Goal: Information Seeking & Learning: Learn about a topic

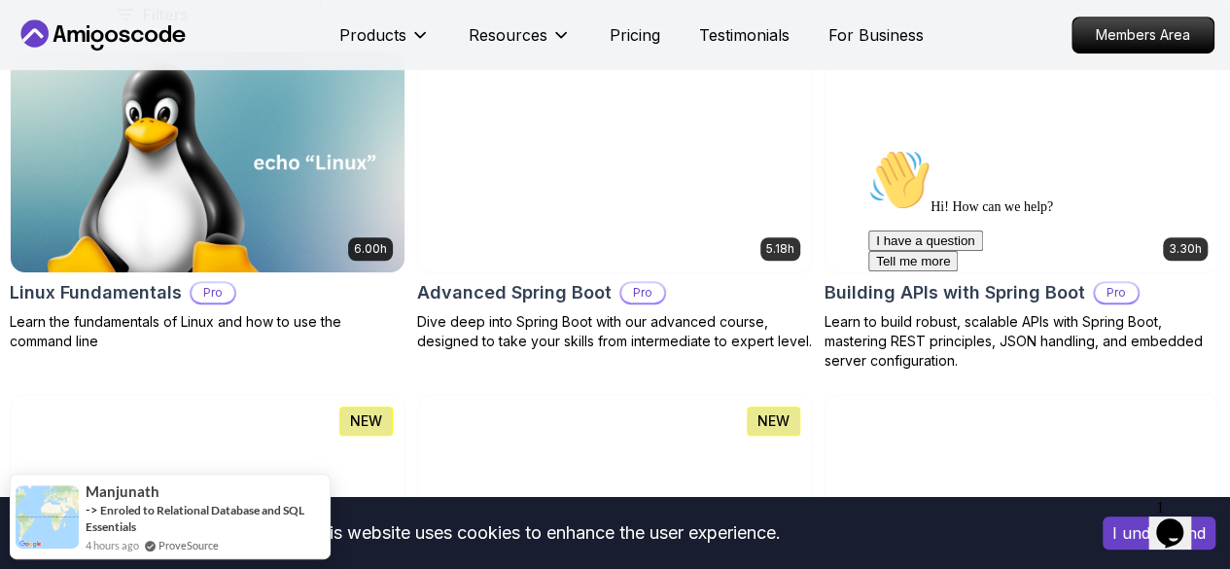
scroll to position [622, 0]
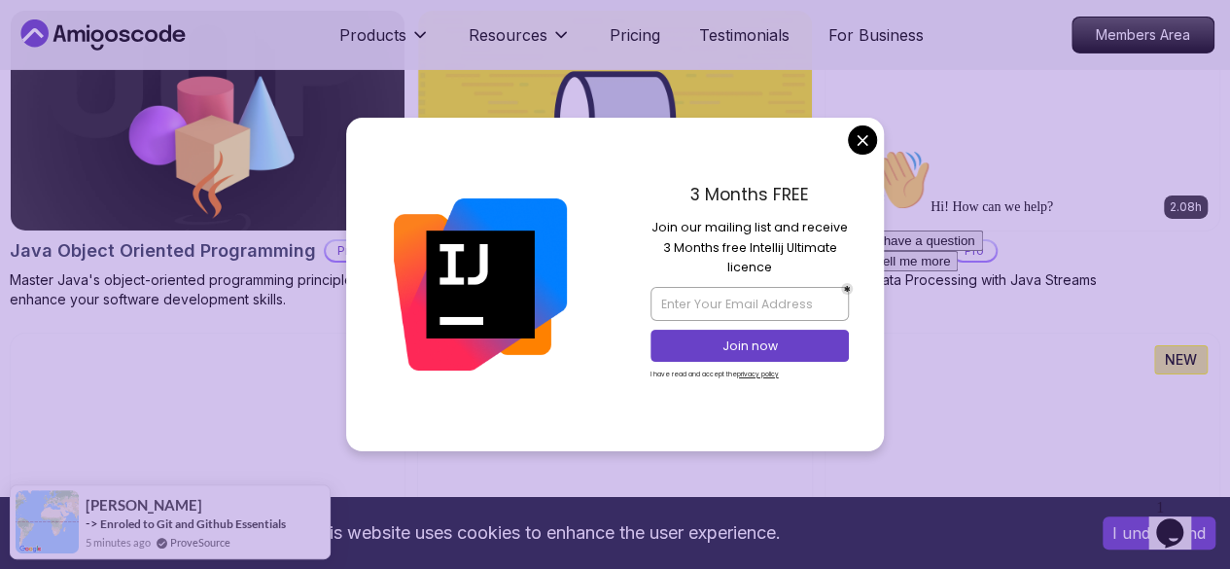
scroll to position [3281, 0]
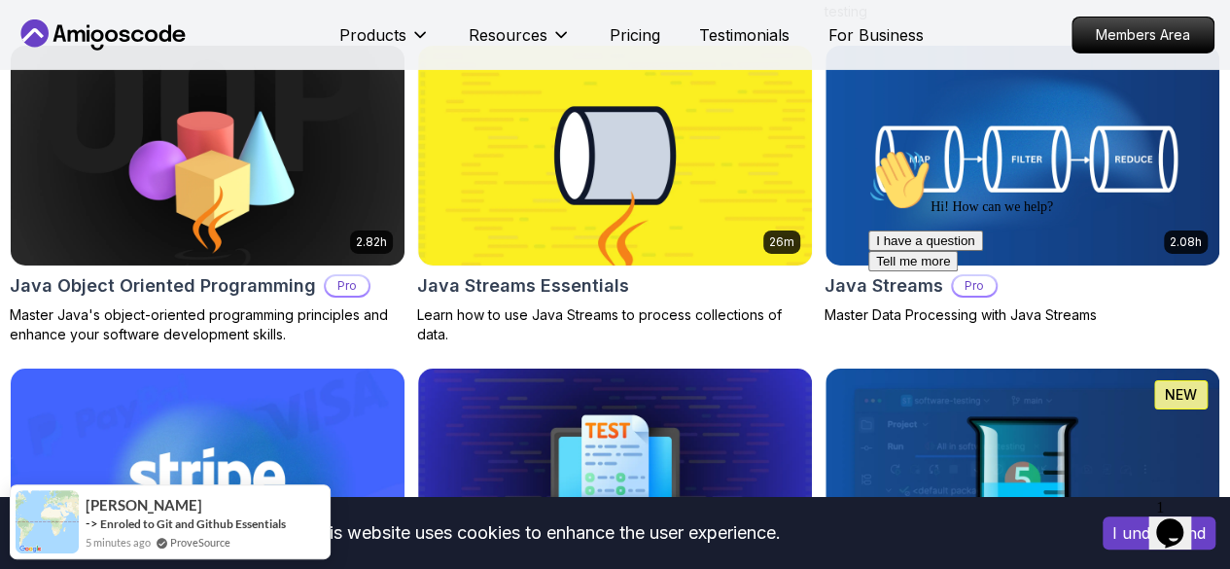
click at [864, 133] on body "This website uses cookies to enhance the user experience. I understand Products…" at bounding box center [615, 358] width 1230 height 7278
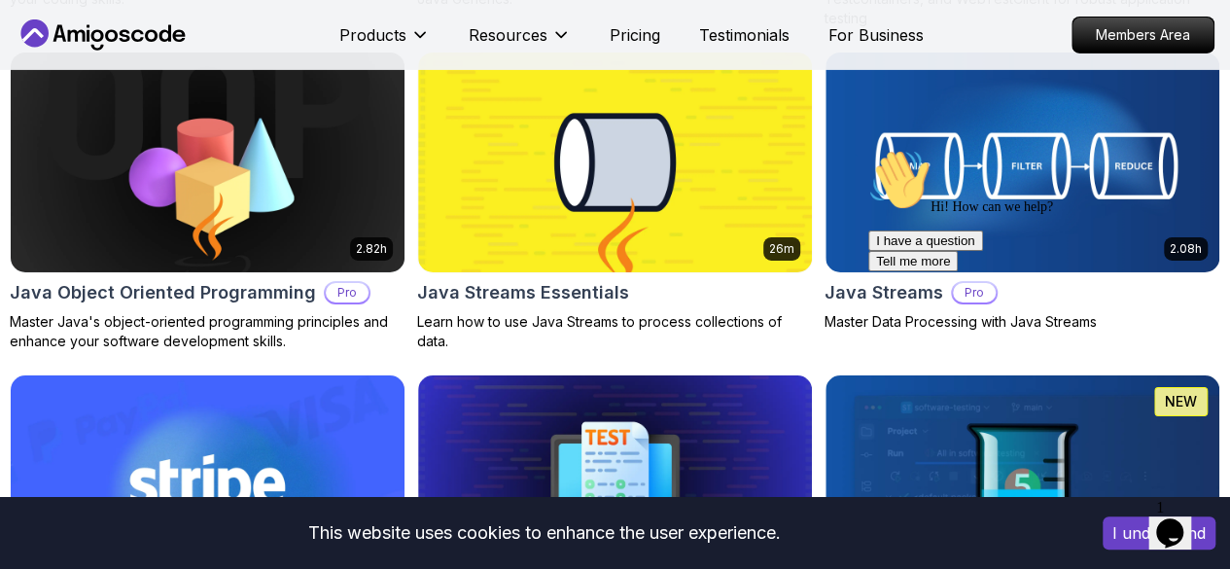
scroll to position [3275, 0]
